Goal: Communication & Community: Answer question/provide support

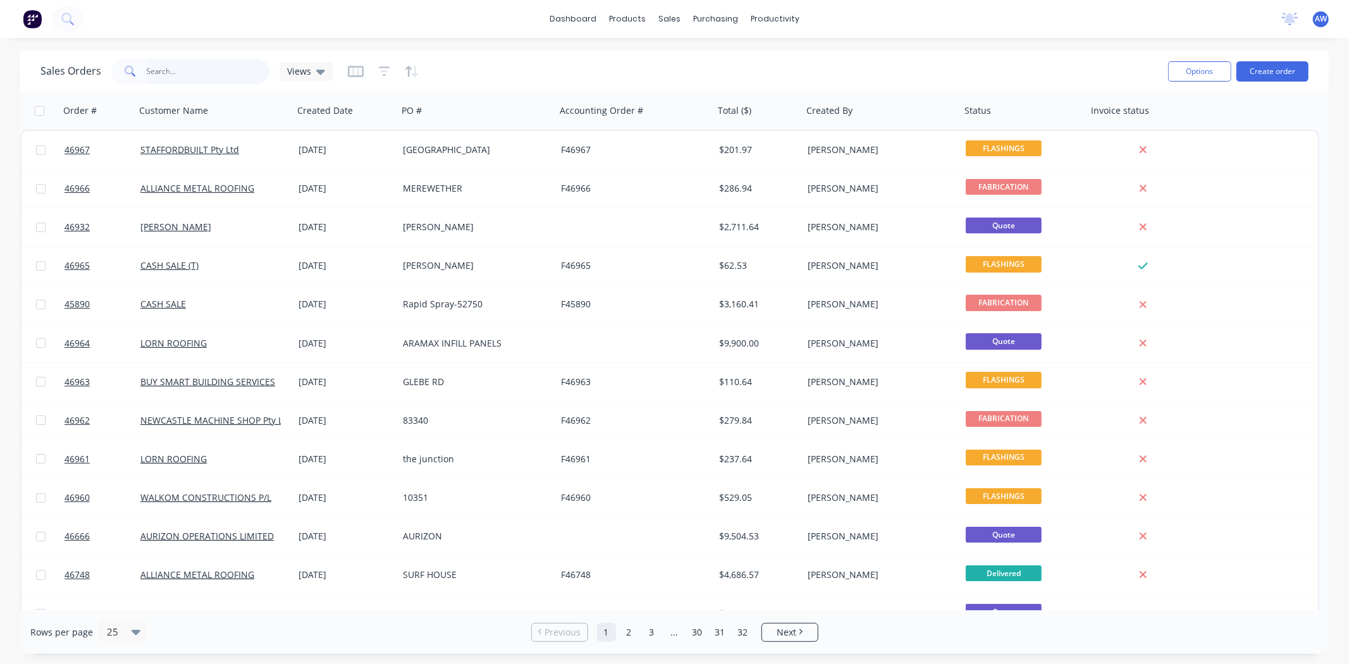
click at [231, 66] on input "text" at bounding box center [208, 71] width 123 height 25
type input "46809"
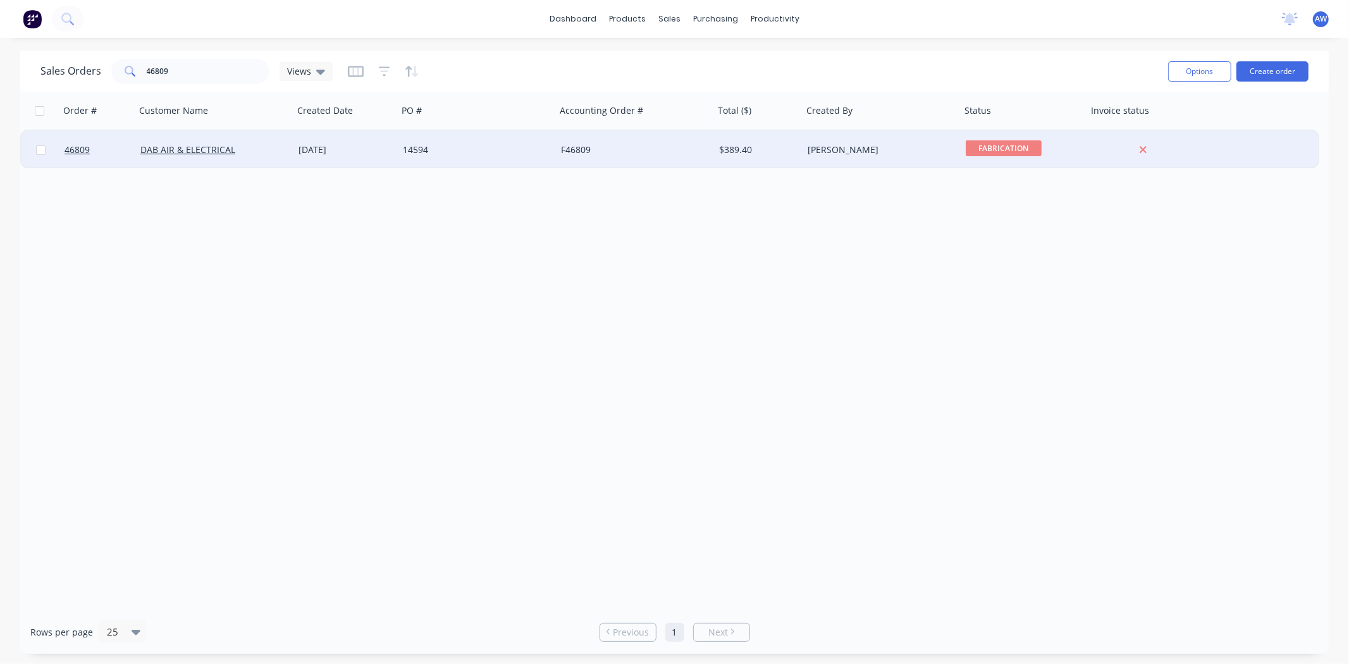
click at [322, 156] on div "[DATE]" at bounding box center [345, 150] width 104 height 38
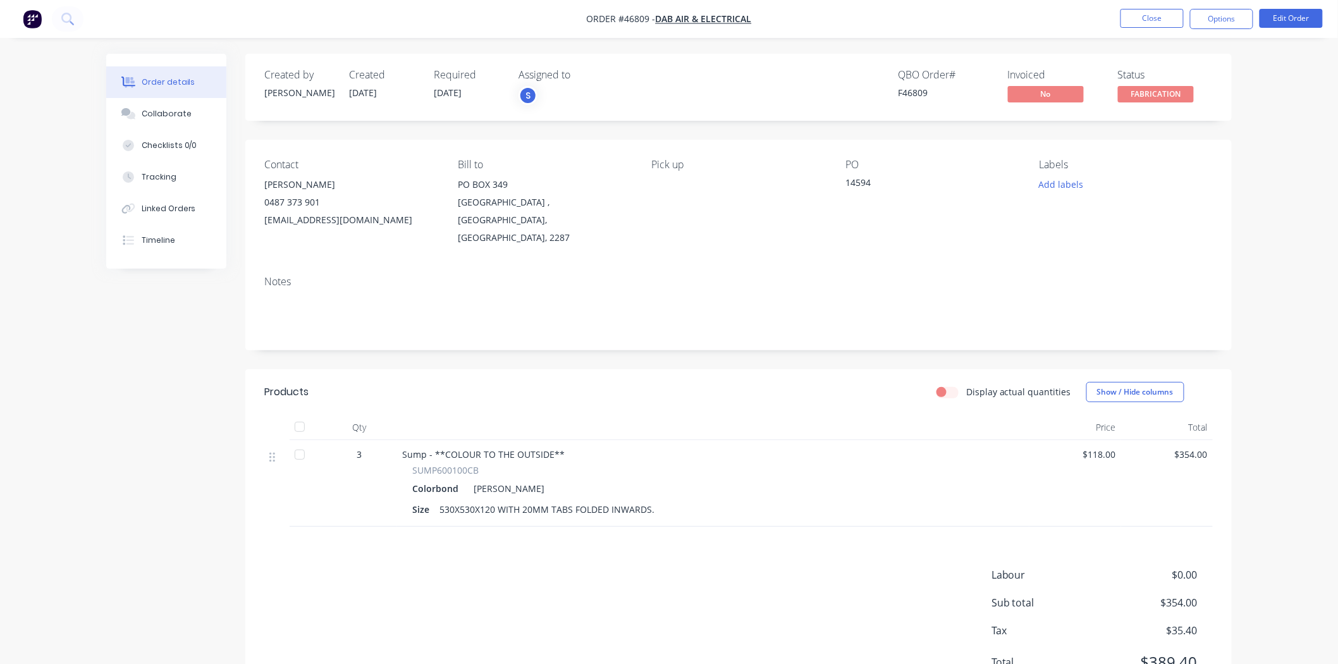
click at [1190, 87] on span "FABRICATION" at bounding box center [1156, 94] width 76 height 16
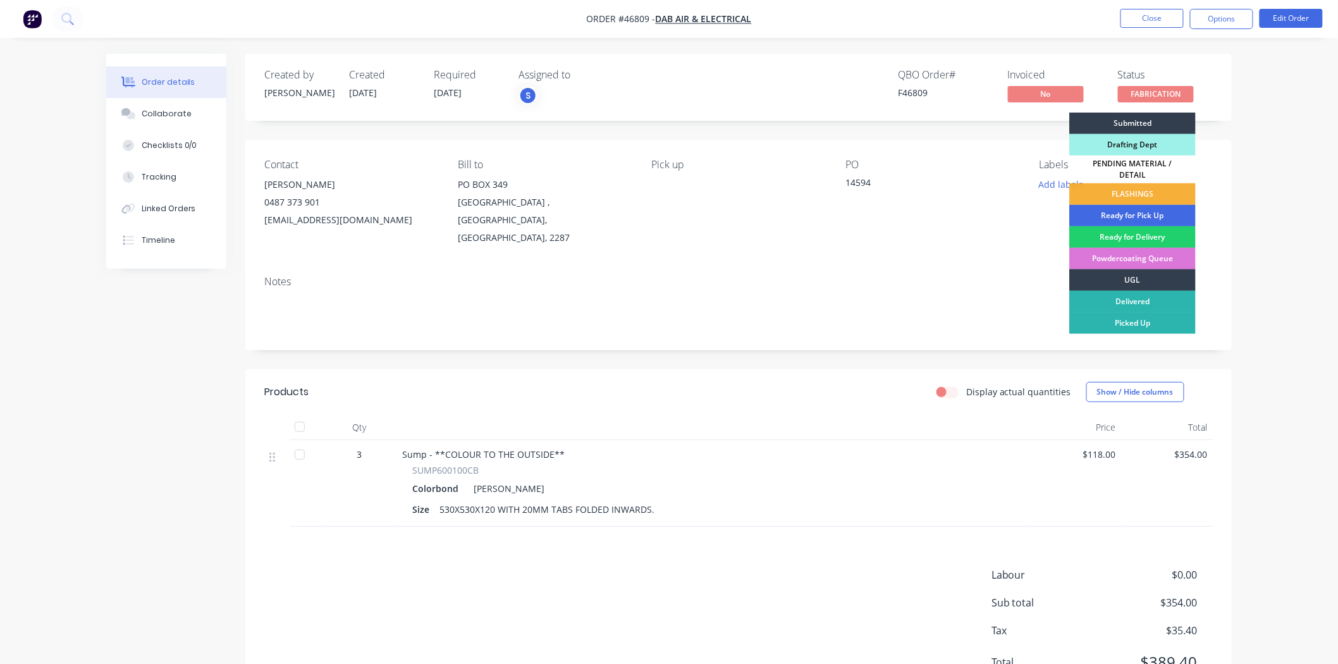
click at [1149, 206] on div "Ready for Pick Up" at bounding box center [1132, 215] width 126 height 21
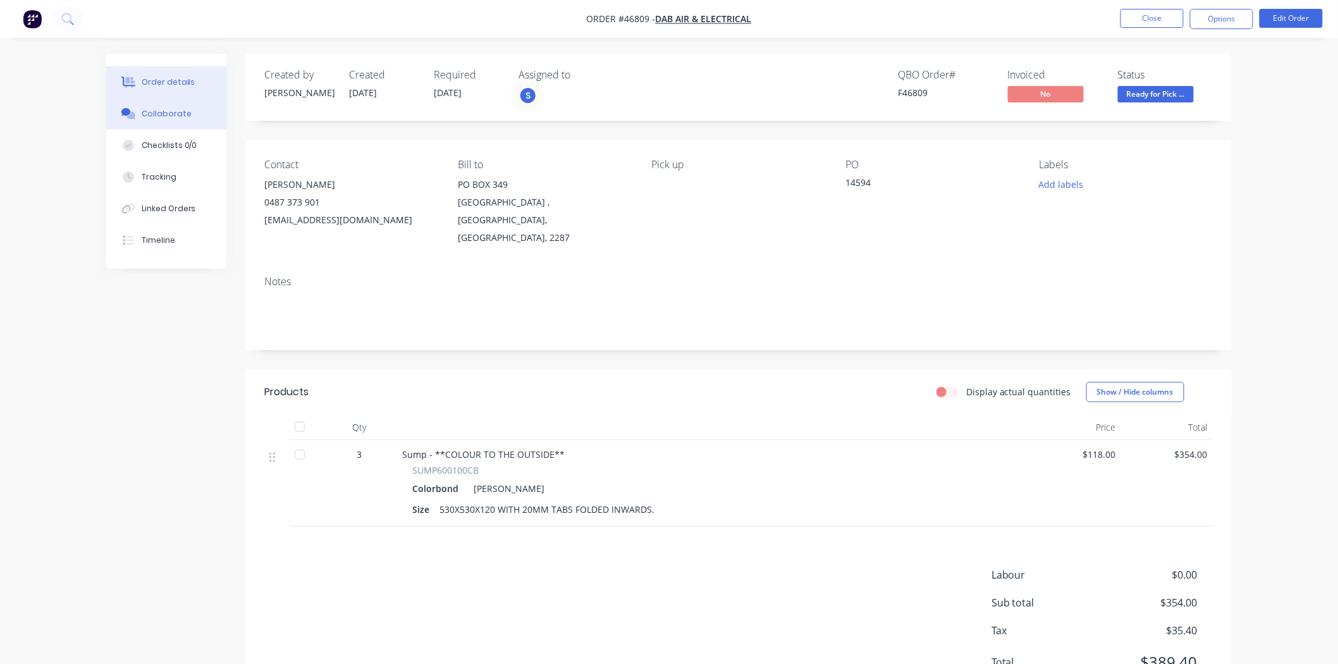
click at [180, 111] on div "Collaborate" at bounding box center [167, 113] width 50 height 11
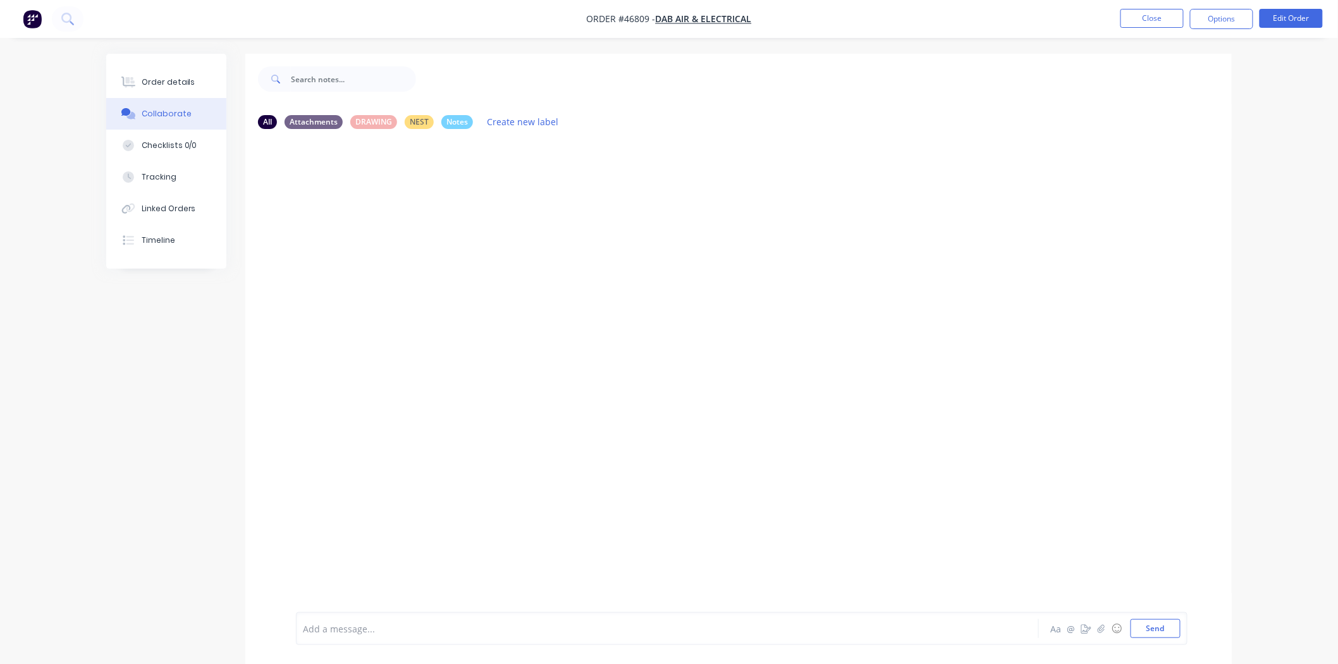
click at [318, 639] on div "Add a message... Aa @ ☺ Send" at bounding box center [741, 628] width 891 height 33
drag, startPoint x: 333, startPoint y: 639, endPoint x: 340, endPoint y: 636, distance: 7.6
click at [336, 639] on div "Add a message... Aa @ ☺ Send" at bounding box center [741, 628] width 891 height 33
click at [348, 632] on div at bounding box center [632, 628] width 658 height 13
click at [172, 87] on div "Order details" at bounding box center [169, 81] width 54 height 11
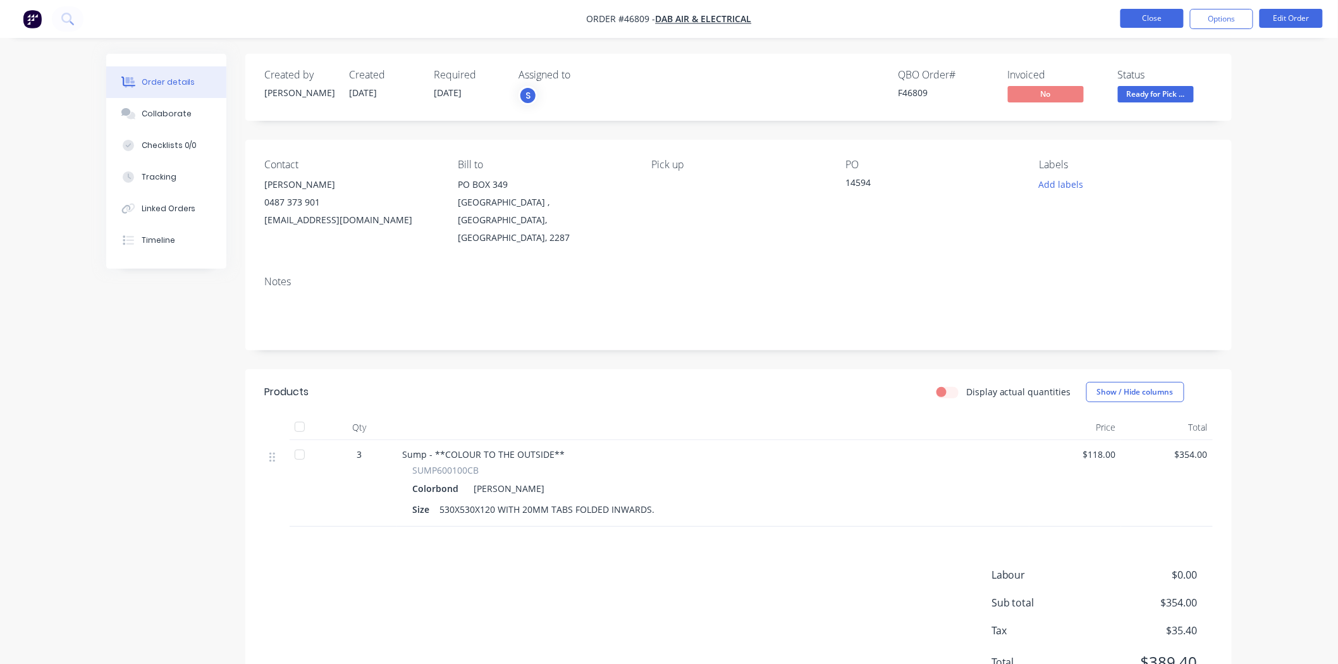
click at [1148, 25] on button "Close" at bounding box center [1151, 18] width 63 height 19
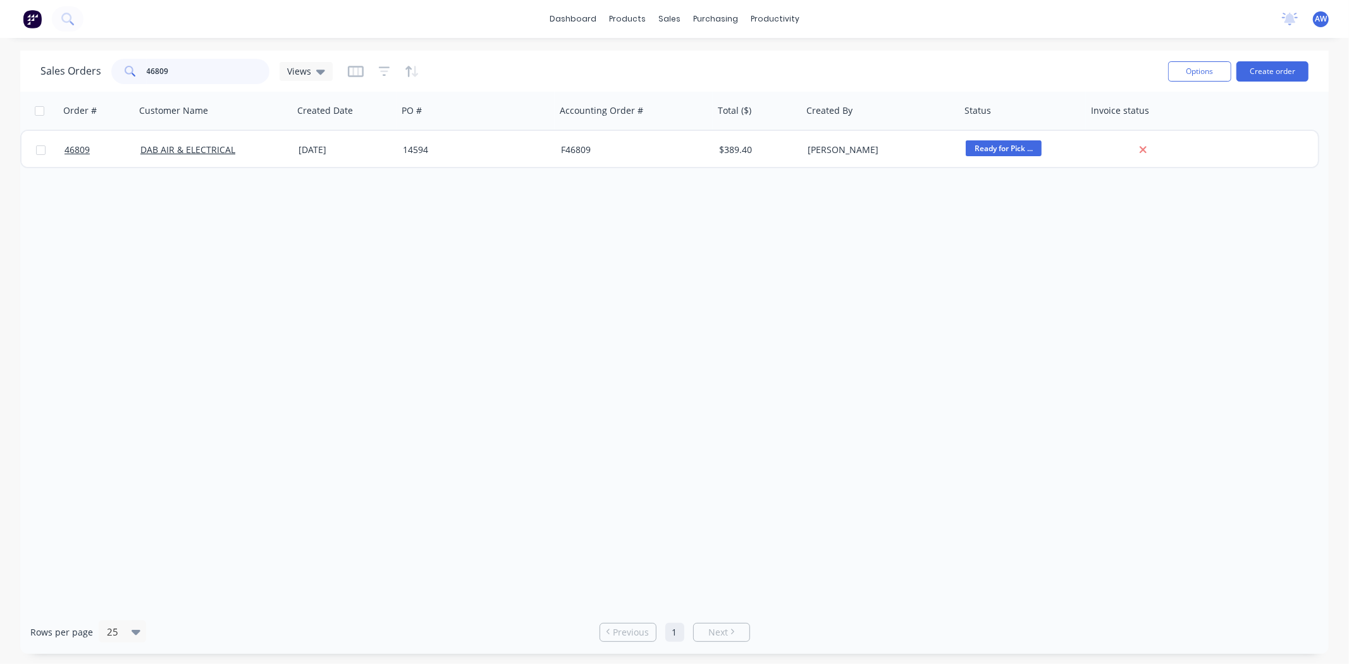
drag, startPoint x: 193, startPoint y: 79, endPoint x: 42, endPoint y: 63, distance: 151.9
click at [49, 64] on div "Sales Orders 46809 Views" at bounding box center [186, 71] width 292 height 25
type input "weldz"
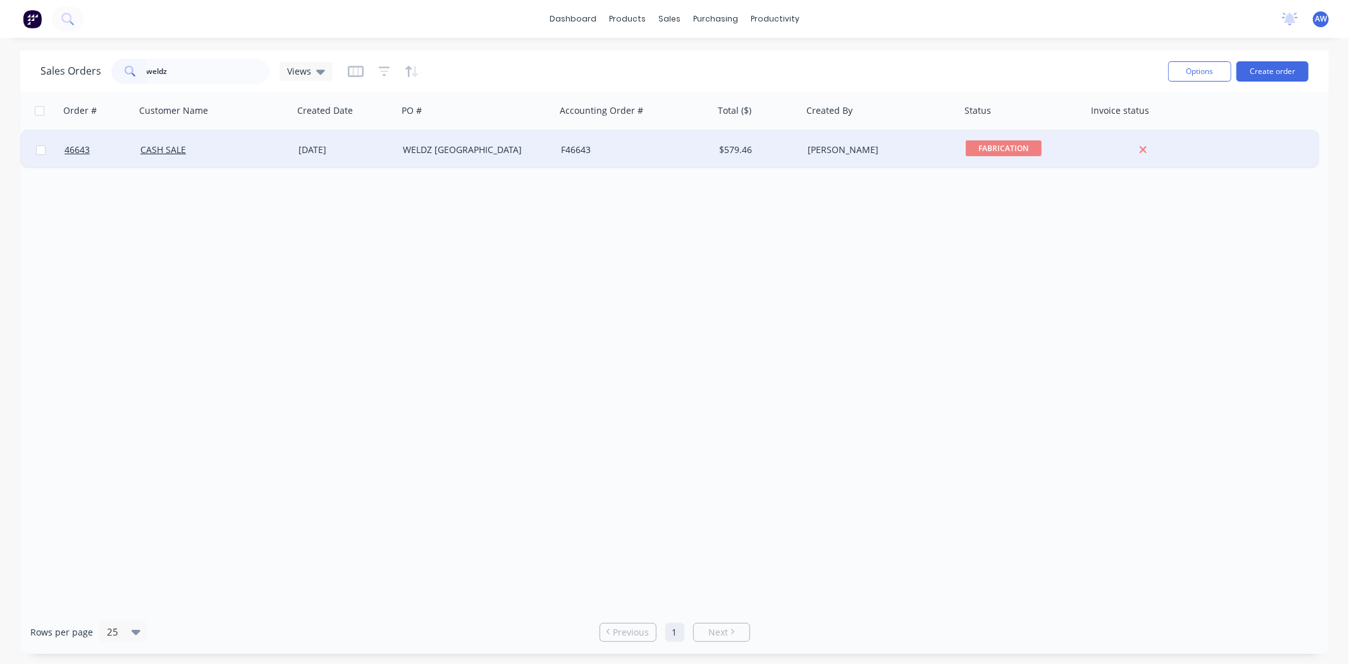
click at [294, 156] on div "[DATE]" at bounding box center [345, 150] width 104 height 38
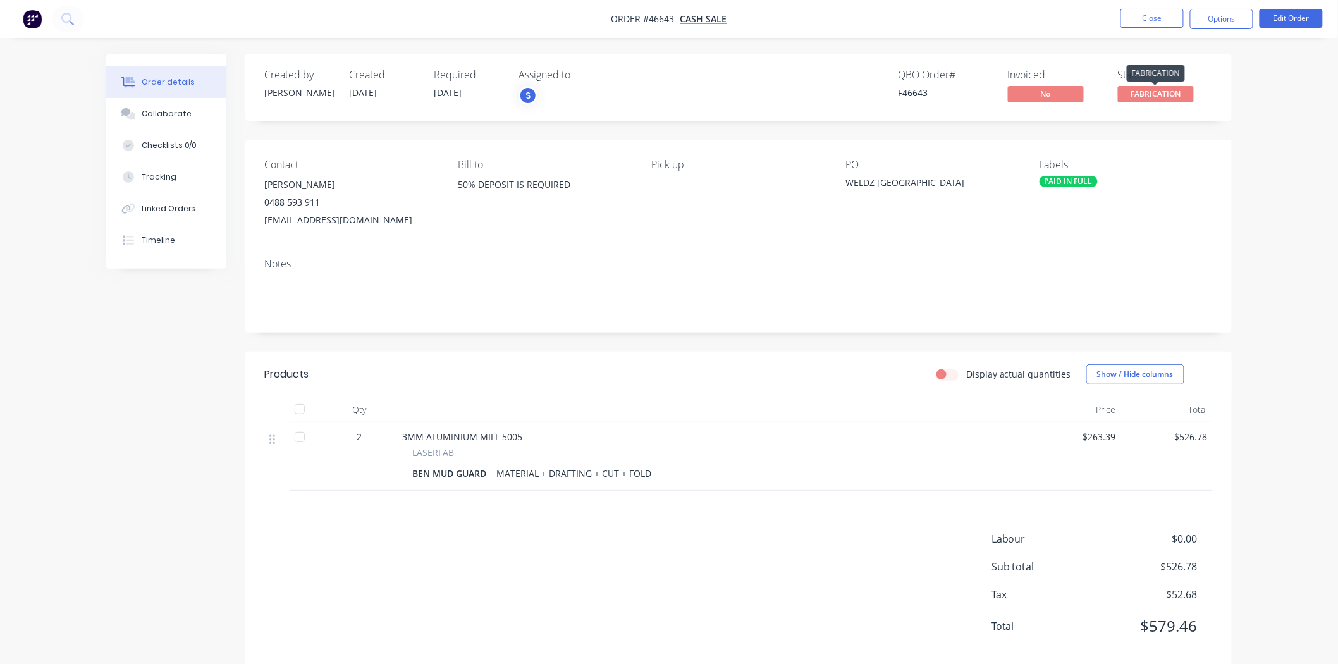
click at [1191, 91] on span "FABRICATION" at bounding box center [1156, 94] width 76 height 16
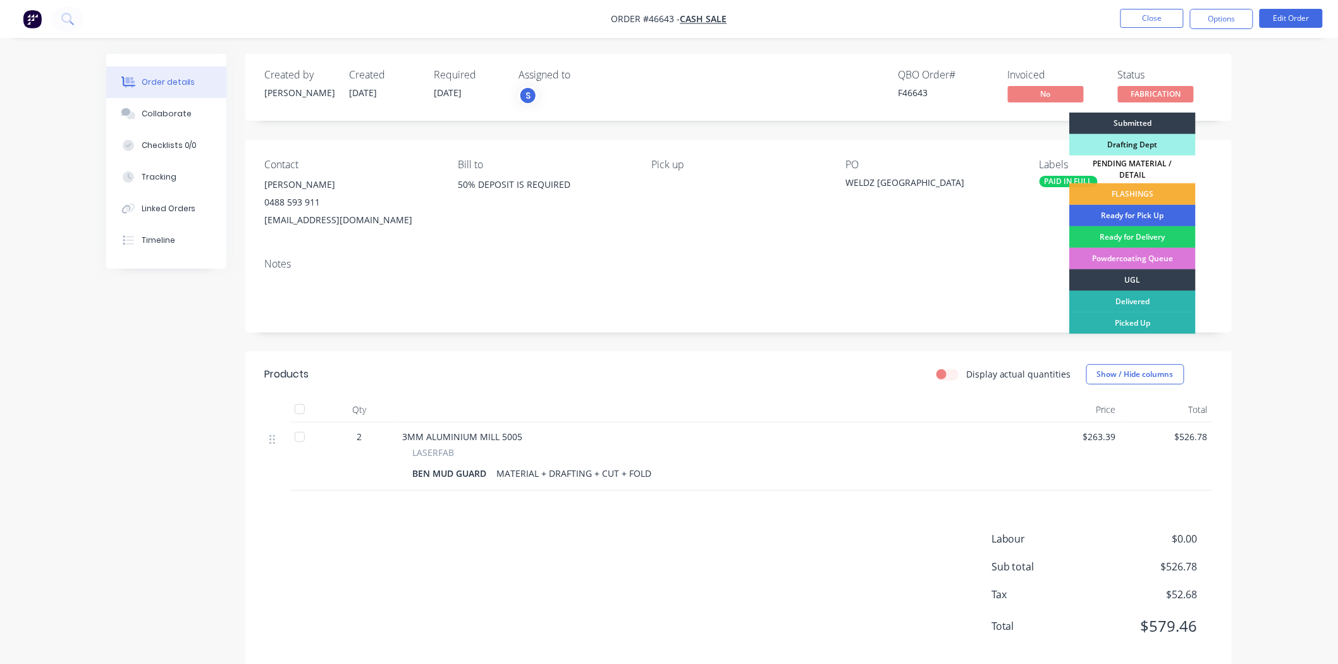
click at [1159, 205] on div "Ready for Pick Up" at bounding box center [1132, 215] width 126 height 21
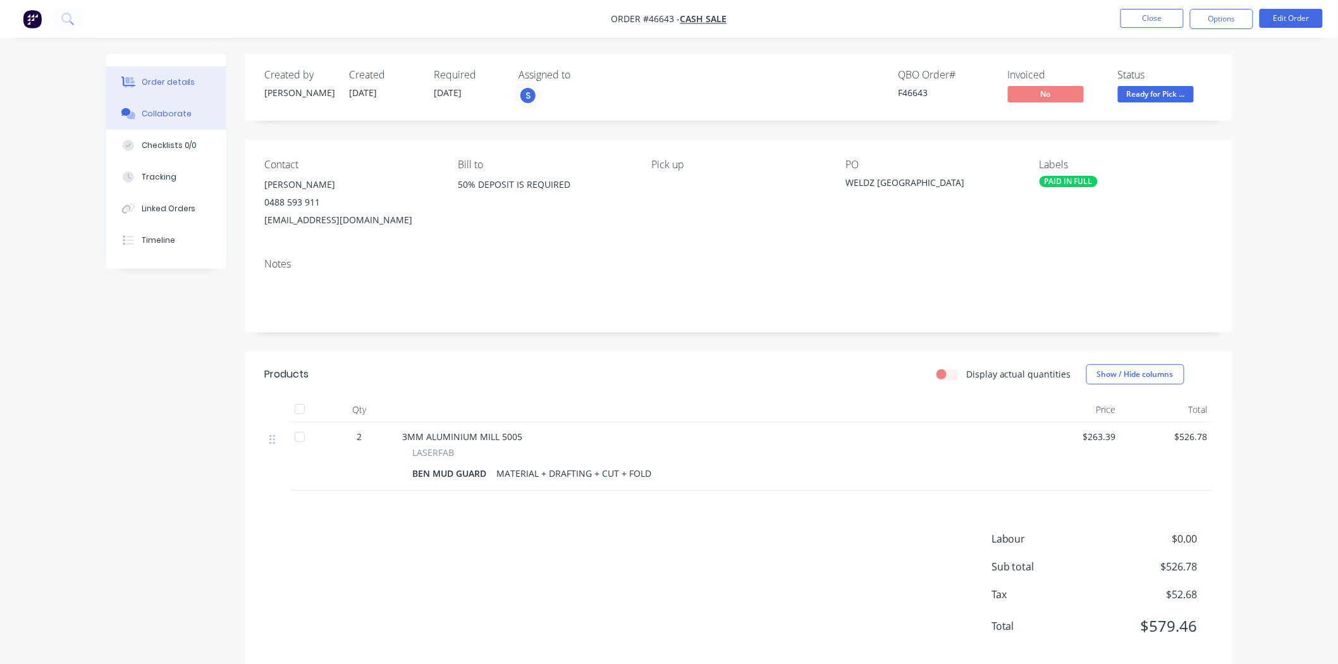
click at [175, 118] on div "Collaborate" at bounding box center [167, 113] width 50 height 11
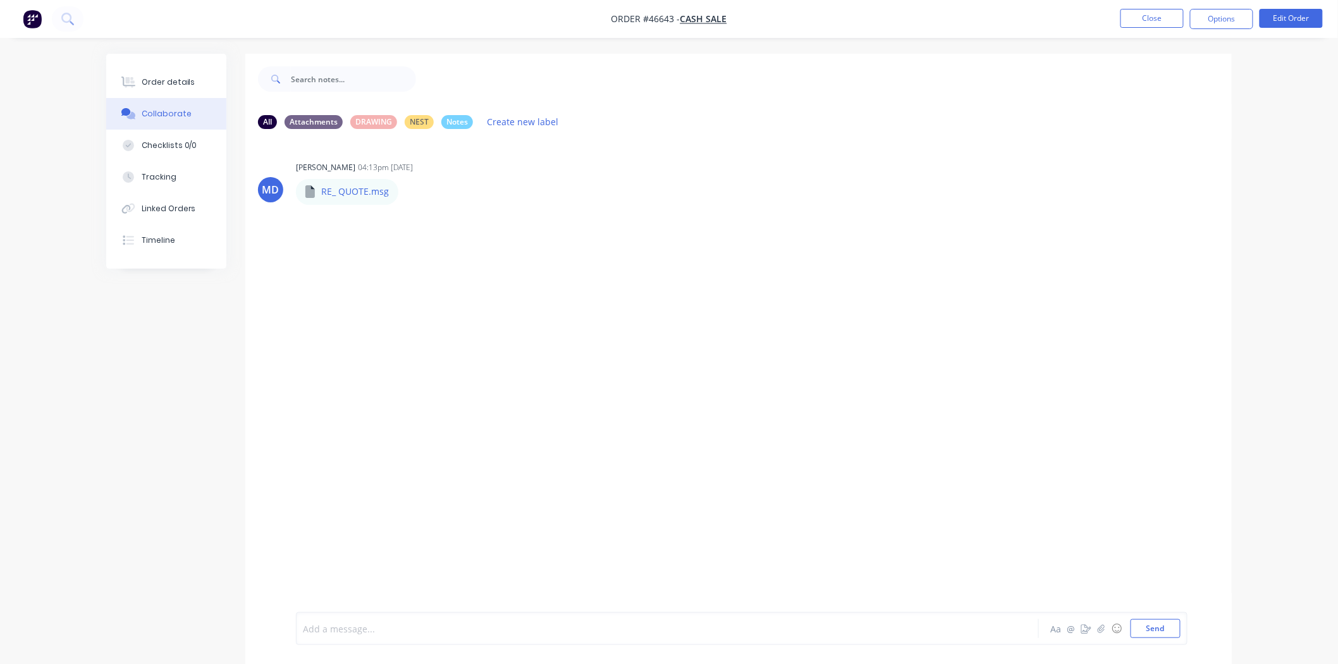
click at [384, 625] on div at bounding box center [632, 628] width 658 height 13
click at [1152, 9] on button "Close" at bounding box center [1151, 18] width 63 height 19
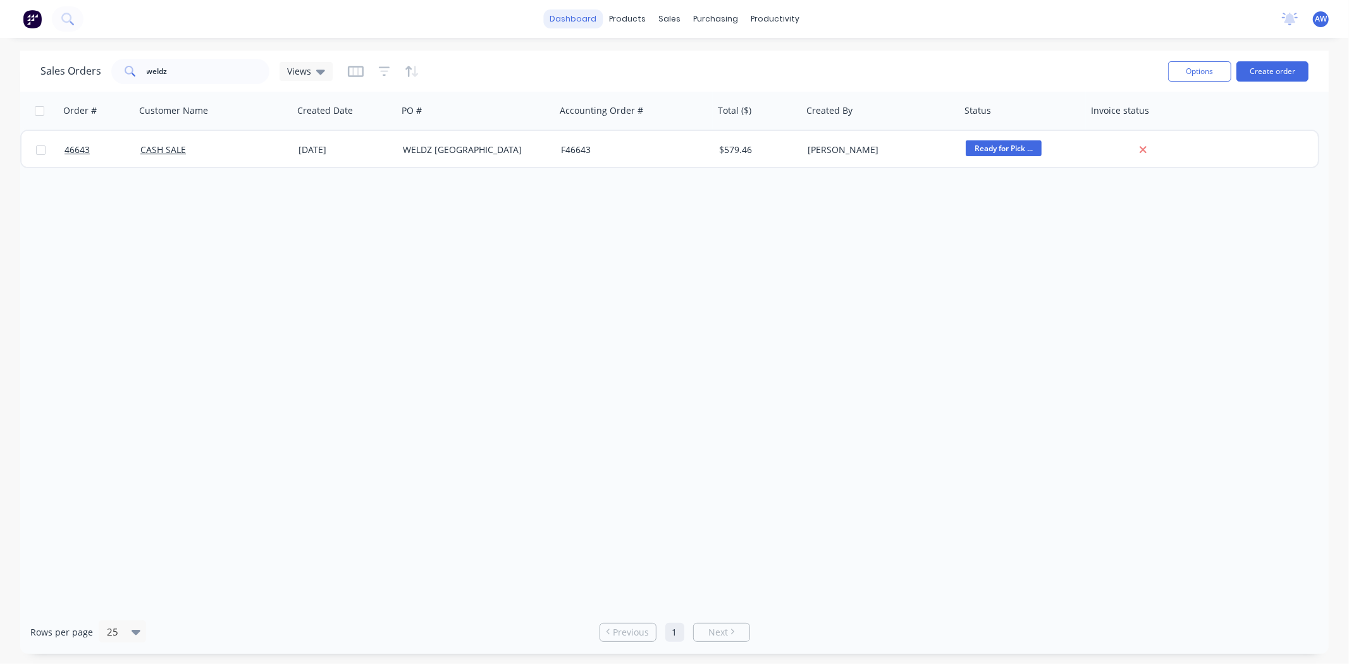
click at [566, 20] on link "dashboard" at bounding box center [572, 18] width 59 height 19
